Goal: Find specific page/section: Find specific page/section

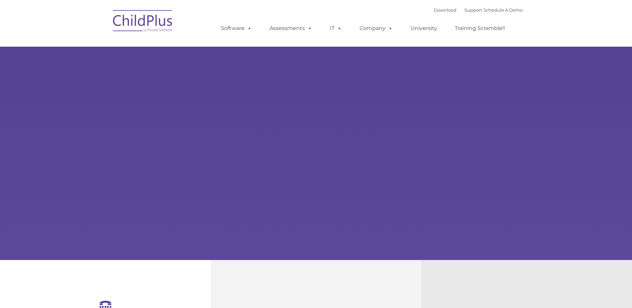
select select "MEDIUM"
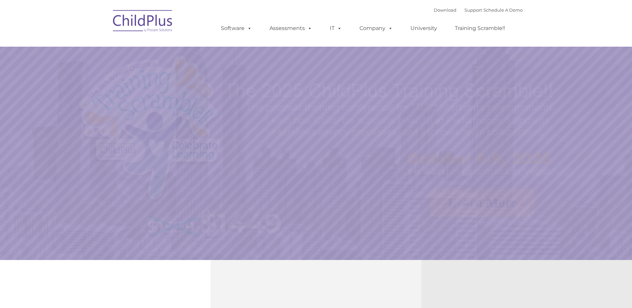
select select "MEDIUM"
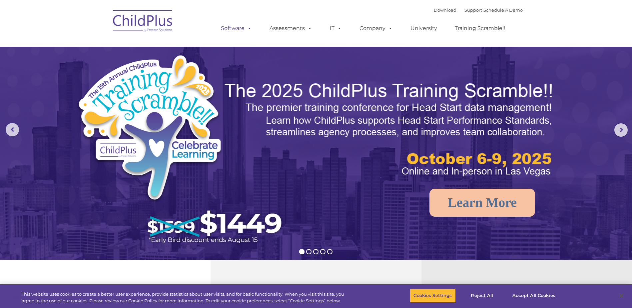
click at [242, 29] on link "Software" at bounding box center [236, 28] width 44 height 13
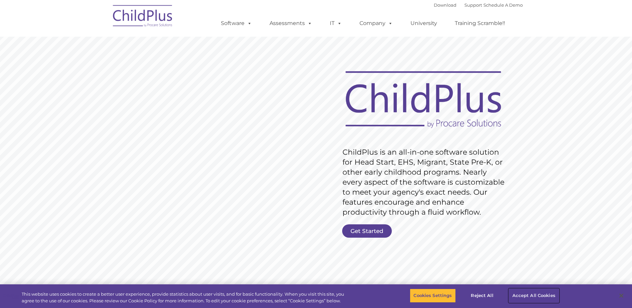
click at [529, 295] on button "Accept All Cookies" at bounding box center [534, 296] width 50 height 14
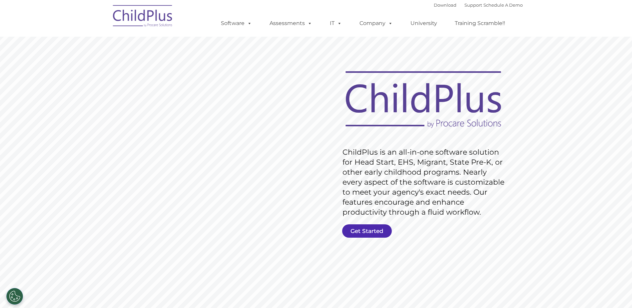
click at [373, 225] on link "Get Started" at bounding box center [367, 230] width 50 height 13
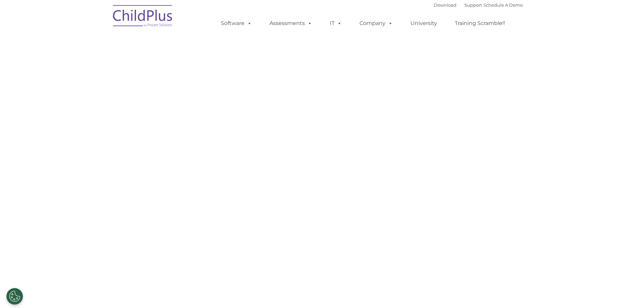
select select "MEDIUM"
